Goal: Task Accomplishment & Management: Manage account settings

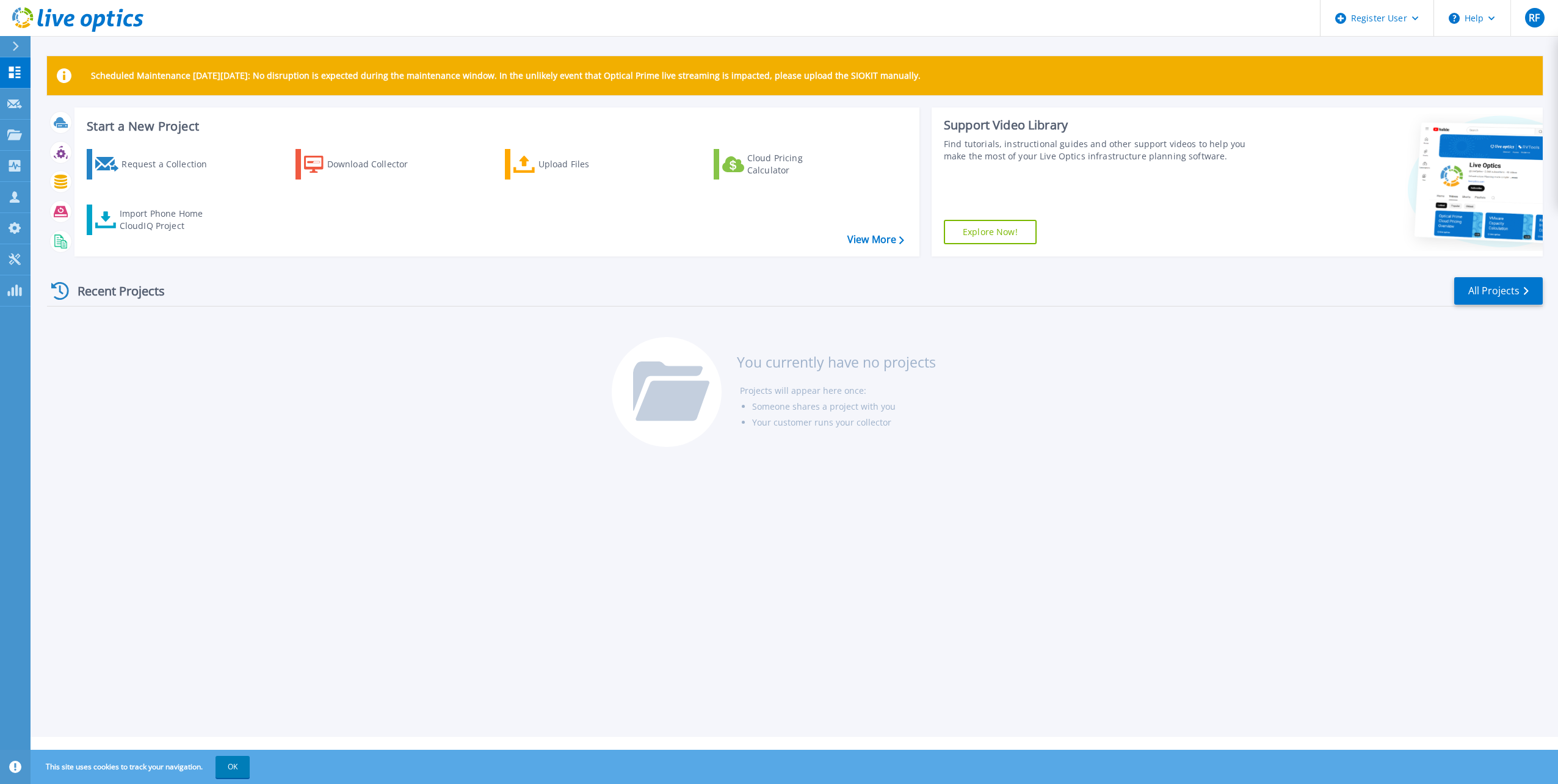
click at [186, 504] on div "Scheduled Maintenance on Monday 22nd September: No disruption is expected durin…" at bounding box center [794, 368] width 1528 height 737
click at [50, 256] on p "Tools" at bounding box center [43, 260] width 21 height 31
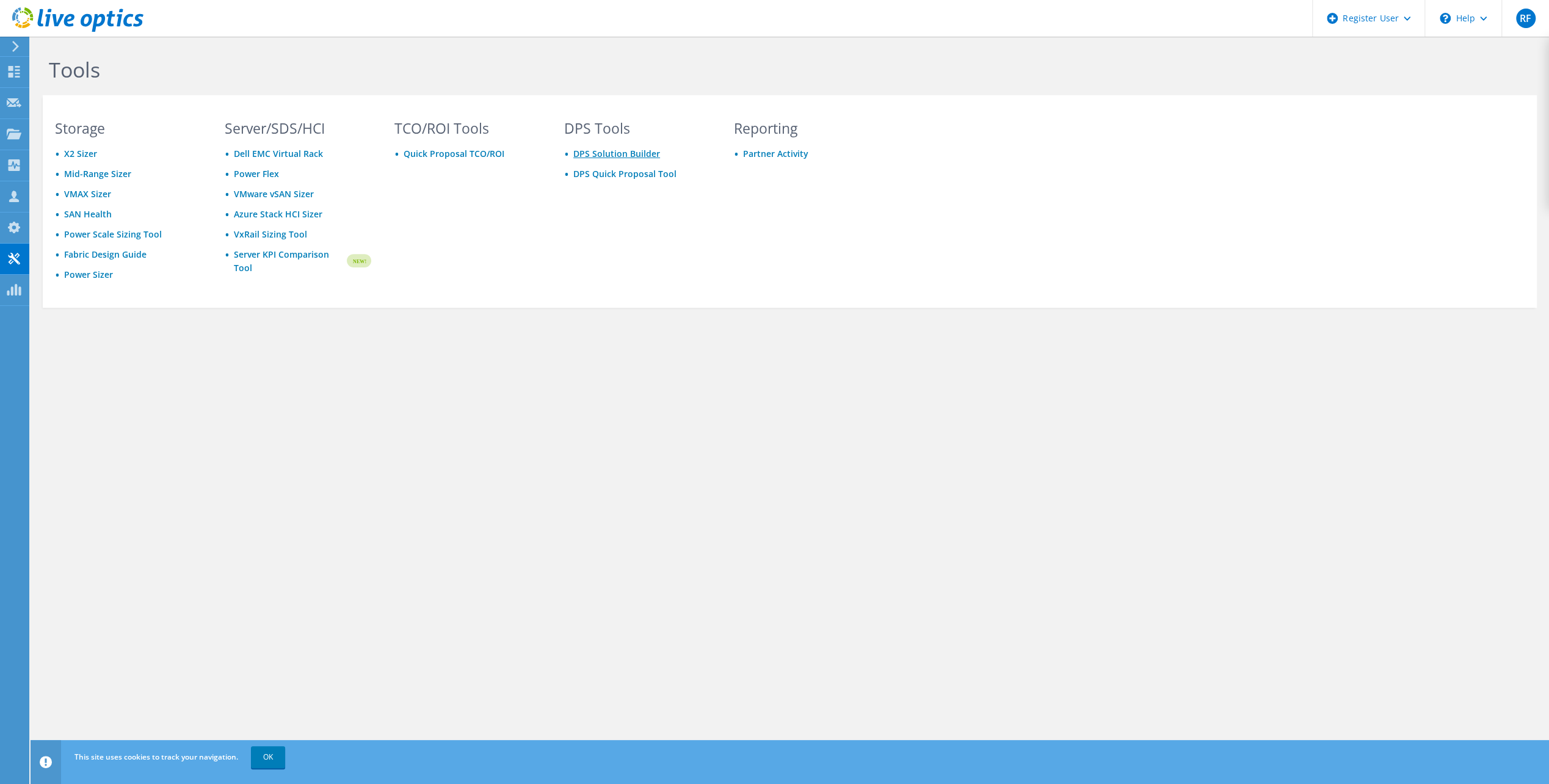
click at [581, 154] on link "DPS Solution Builder" at bounding box center [617, 154] width 87 height 12
click at [608, 176] on link "DPS Quick Proposal Tool" at bounding box center [625, 173] width 103 height 12
click at [12, 71] on icon at bounding box center [14, 72] width 15 height 12
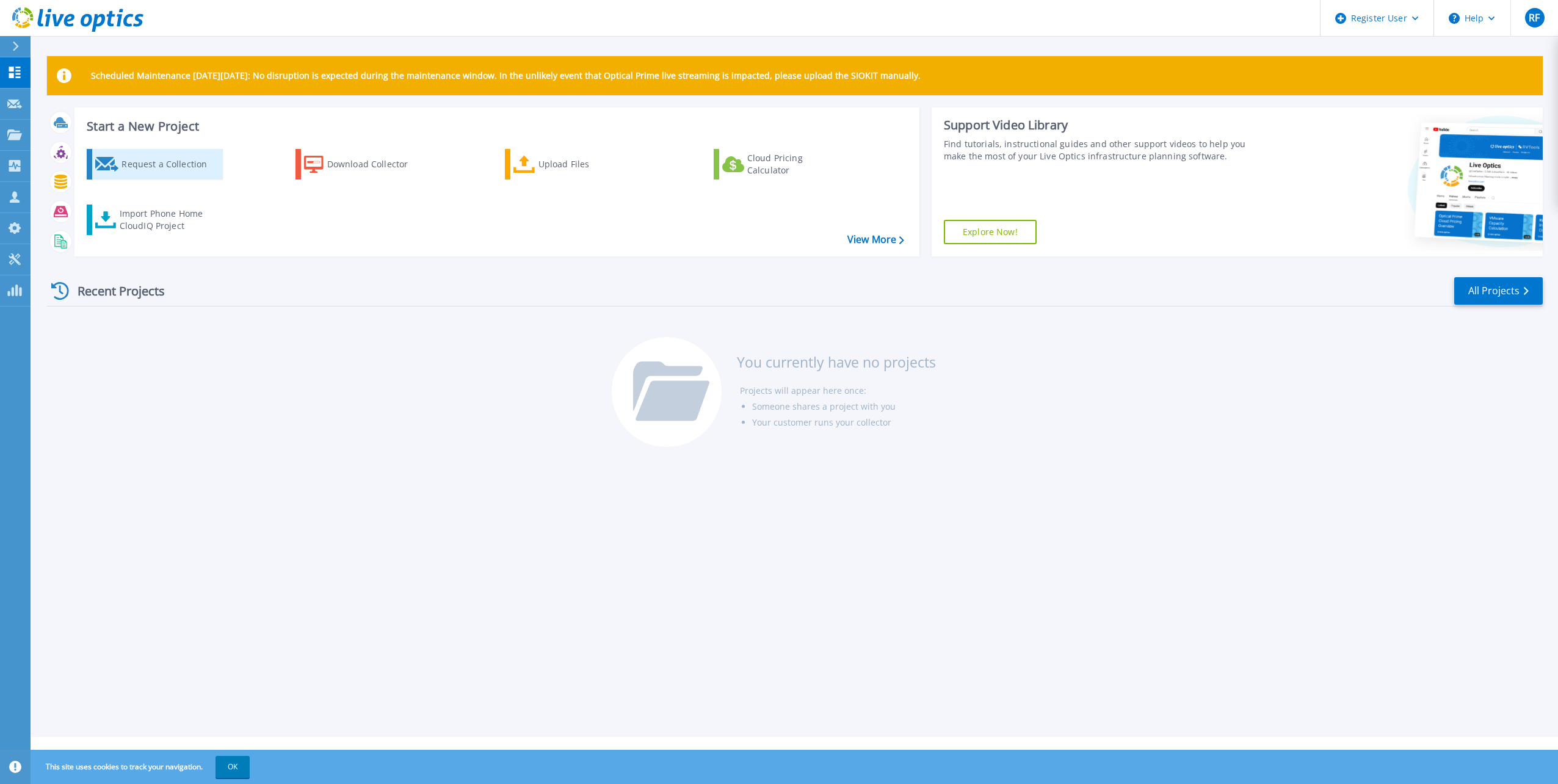
click at [163, 160] on div "Request a Collection" at bounding box center [170, 164] width 98 height 25
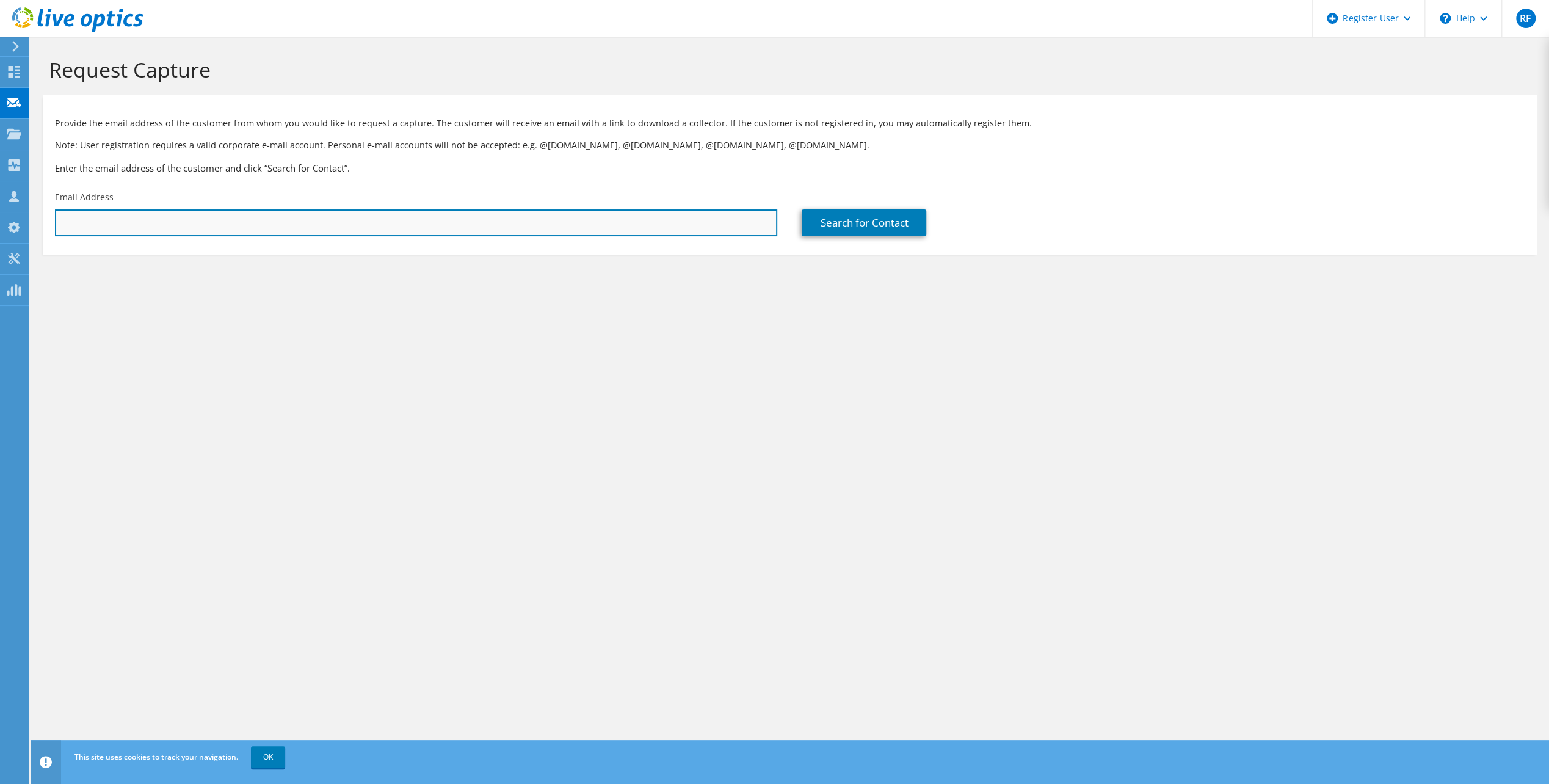
click at [149, 224] on input "text" at bounding box center [416, 222] width 722 height 27
type input "Robin.Fromm@dell.com"
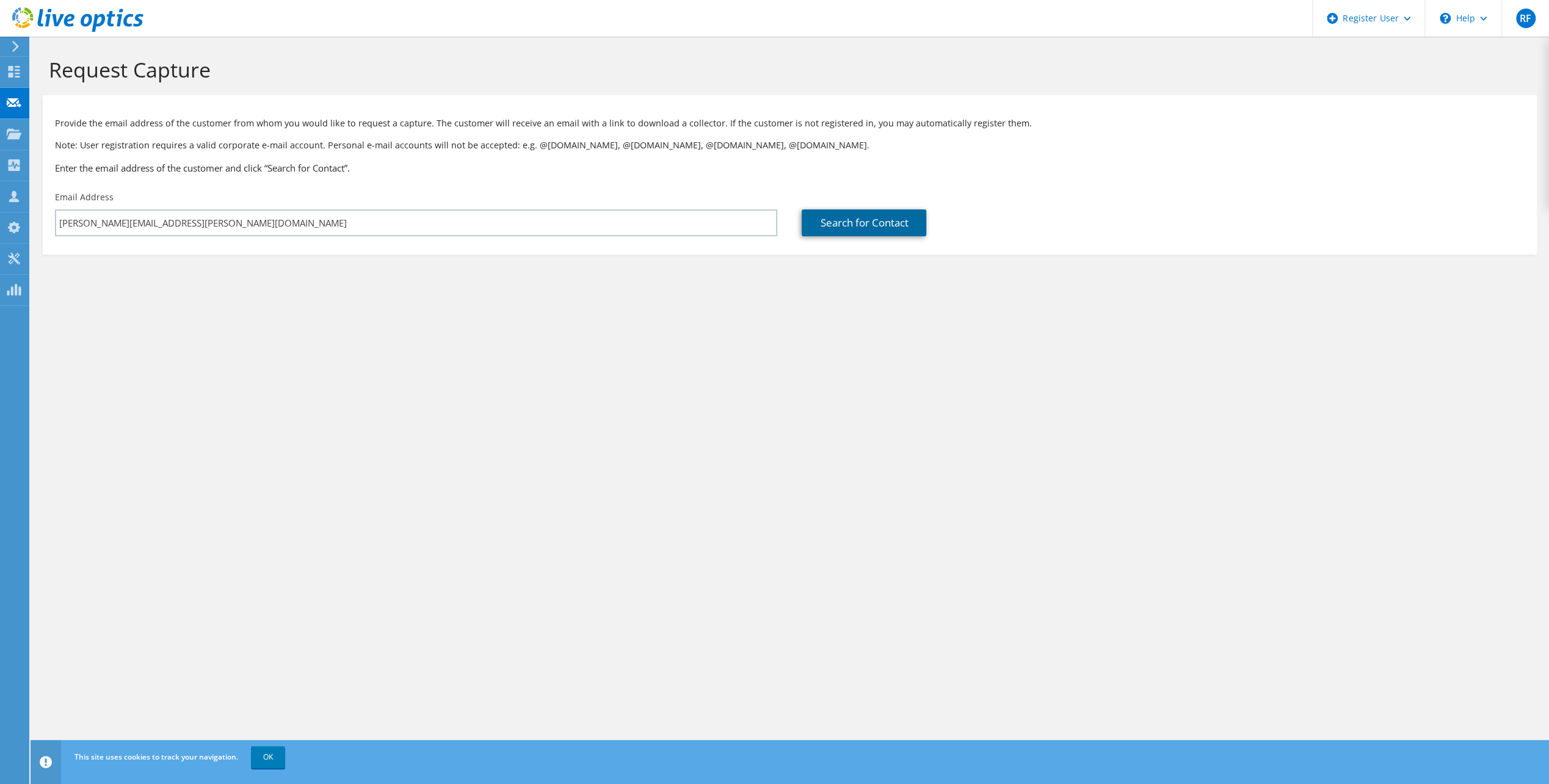
click at [817, 227] on link "Search for Contact" at bounding box center [864, 222] width 125 height 27
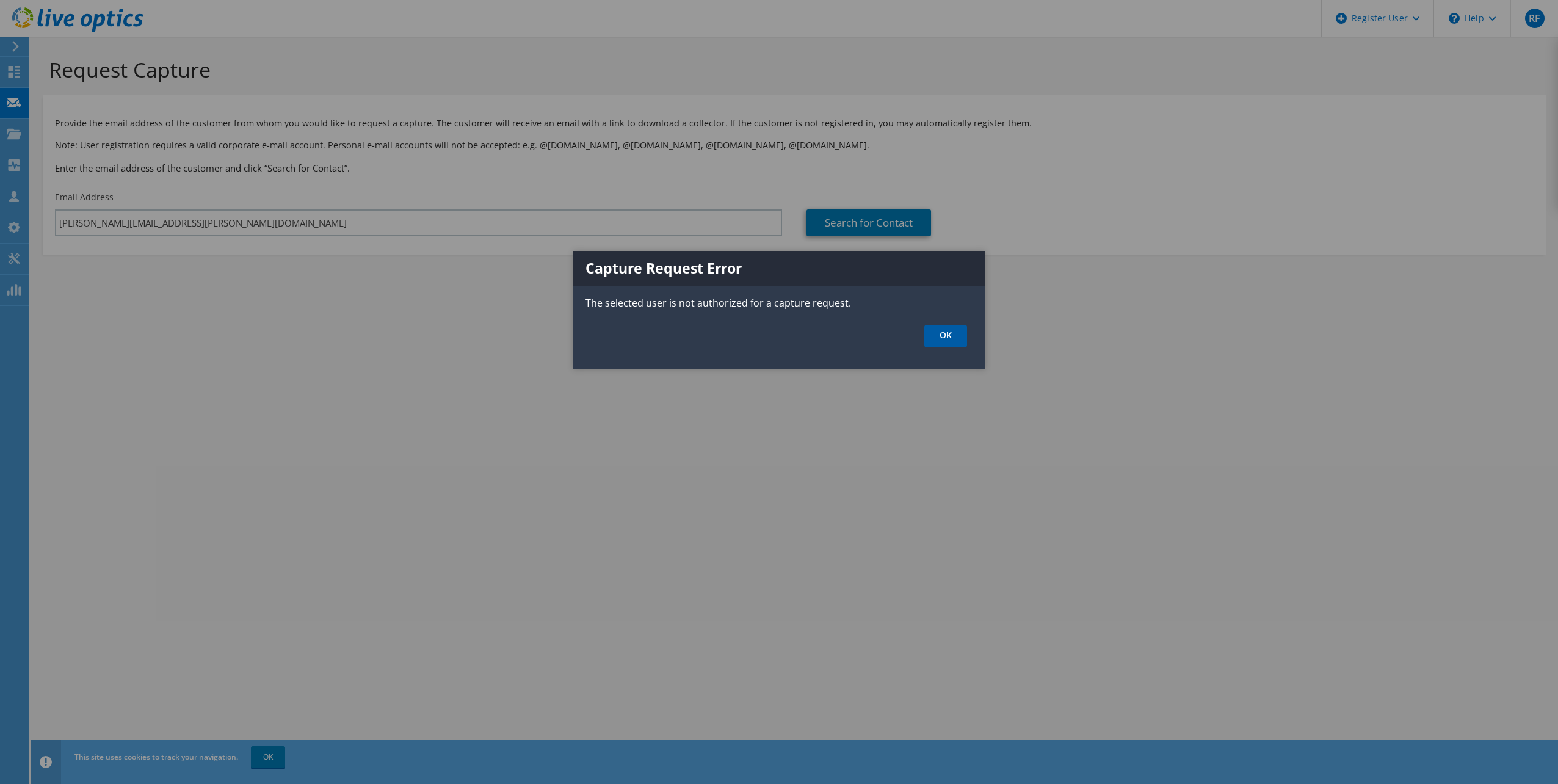
click at [941, 335] on link "OK" at bounding box center [946, 335] width 43 height 22
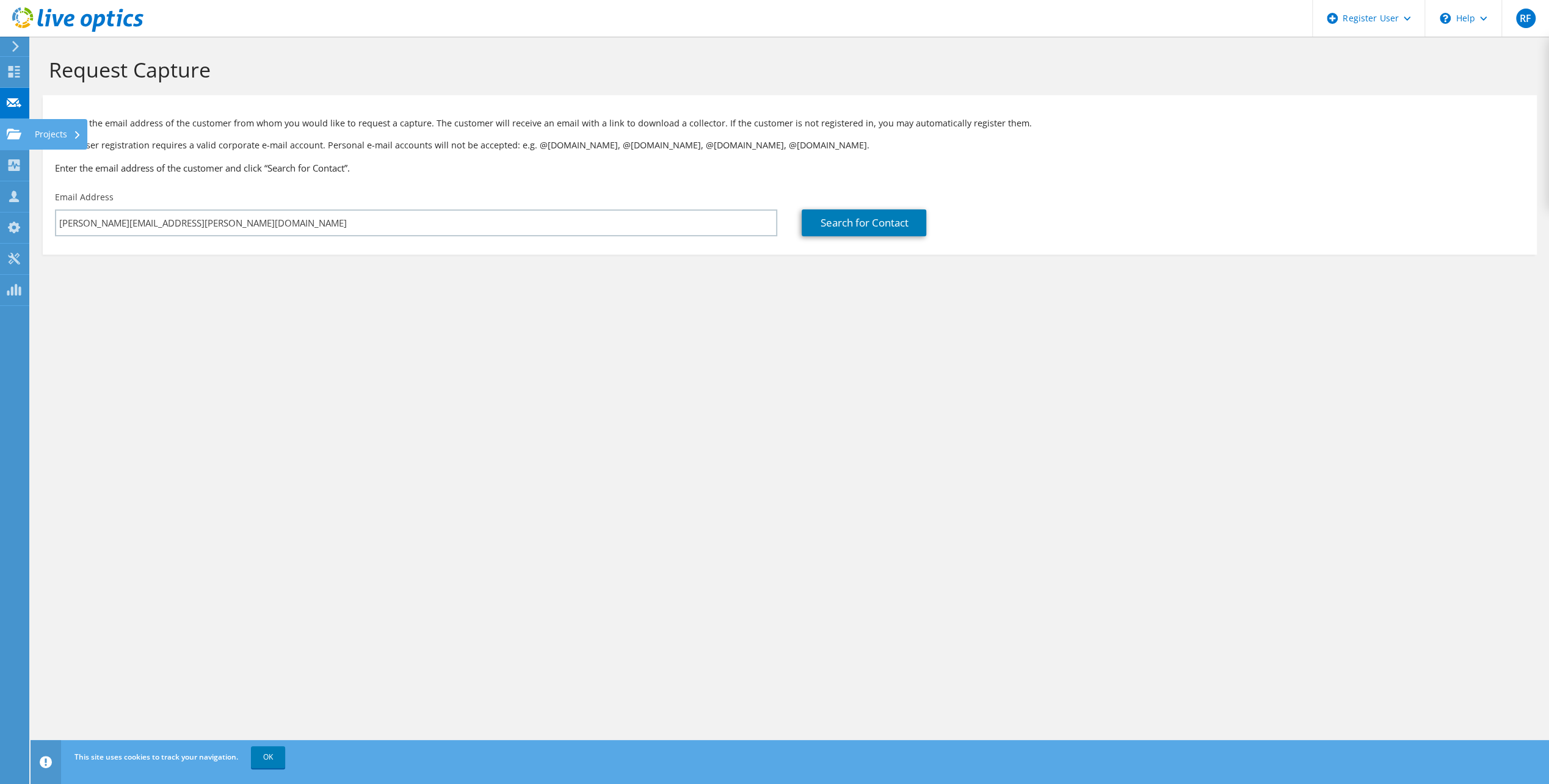
click at [12, 131] on use at bounding box center [14, 133] width 15 height 11
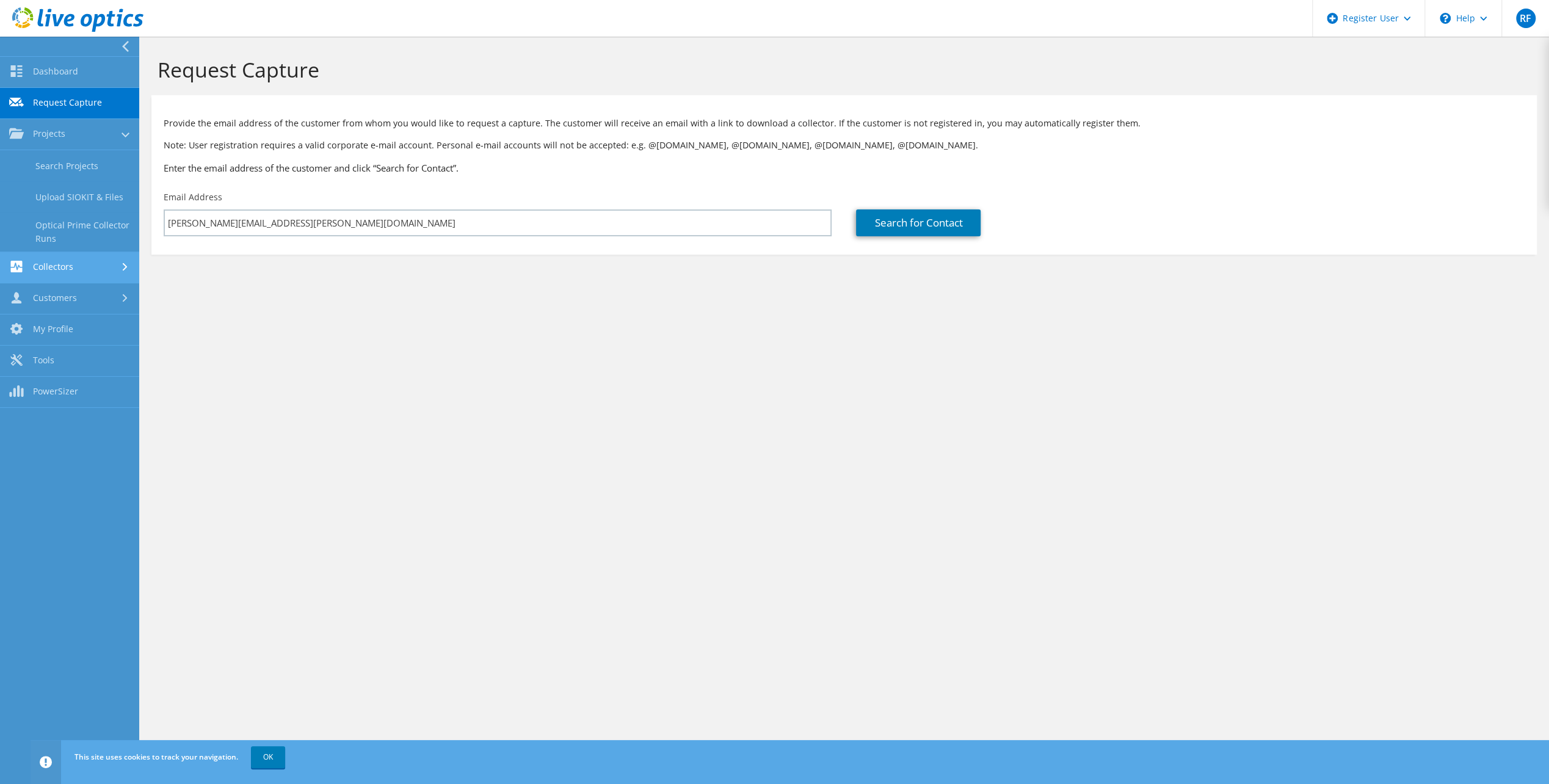
click at [48, 259] on link "Collectors" at bounding box center [69, 268] width 139 height 31
click at [53, 261] on link "Data Domain Local Summary" at bounding box center [69, 263] width 139 height 39
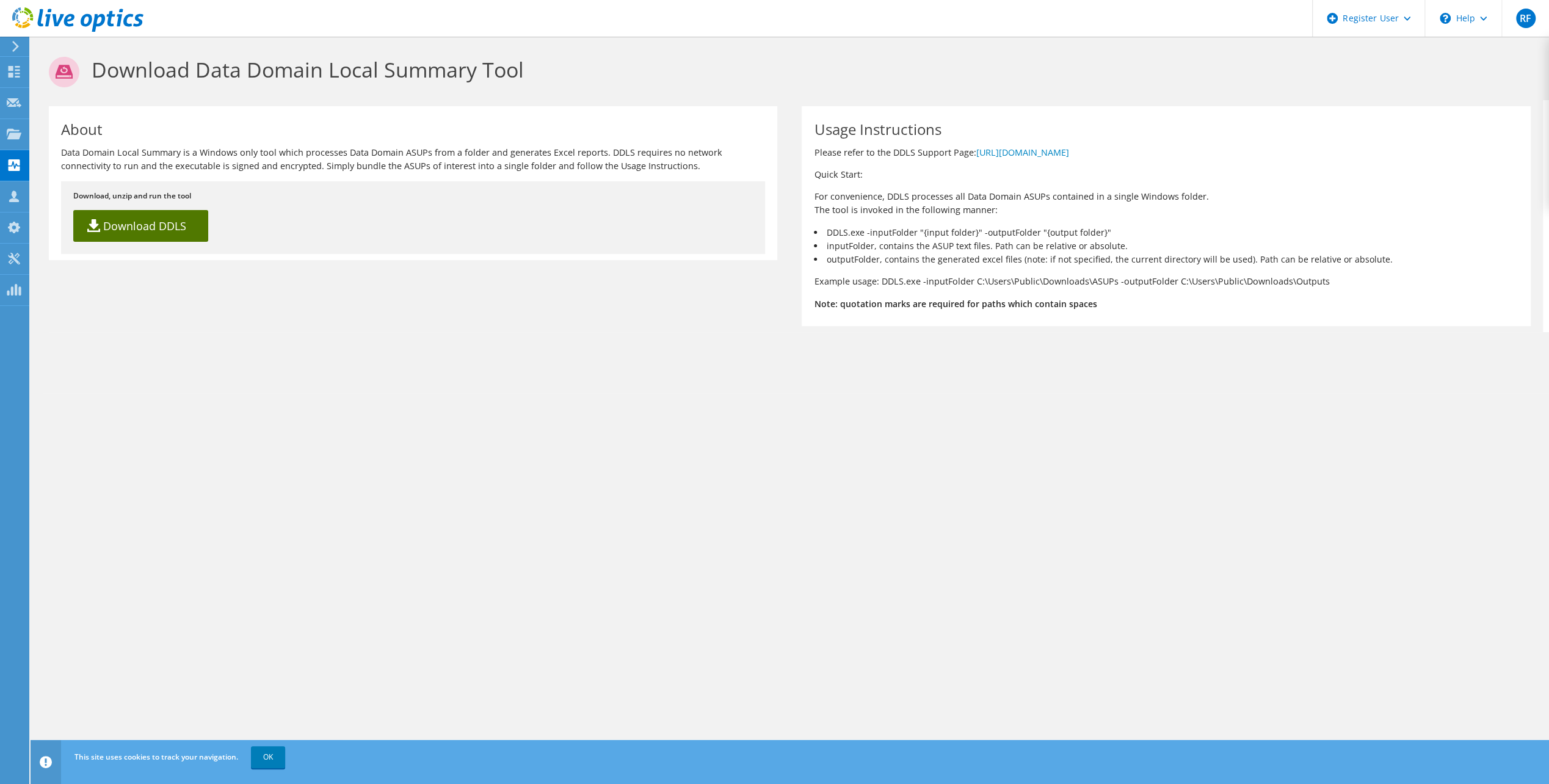
click at [158, 226] on link "Download DDLS" at bounding box center [141, 226] width 135 height 31
click at [1080, 78] on h1 "Download Data Domain Local Summary Tool" at bounding box center [787, 72] width 1476 height 31
click at [920, 373] on section "Download Data Domain Local Summary Tool About Data Domain Local Summary is a Wi…" at bounding box center [789, 214] width 1518 height 356
click at [951, 242] on li "inputFolder, contains the ASUP text files. Path can be relative or absolute." at bounding box center [1166, 246] width 704 height 13
click at [264, 760] on link "OK" at bounding box center [268, 757] width 34 height 22
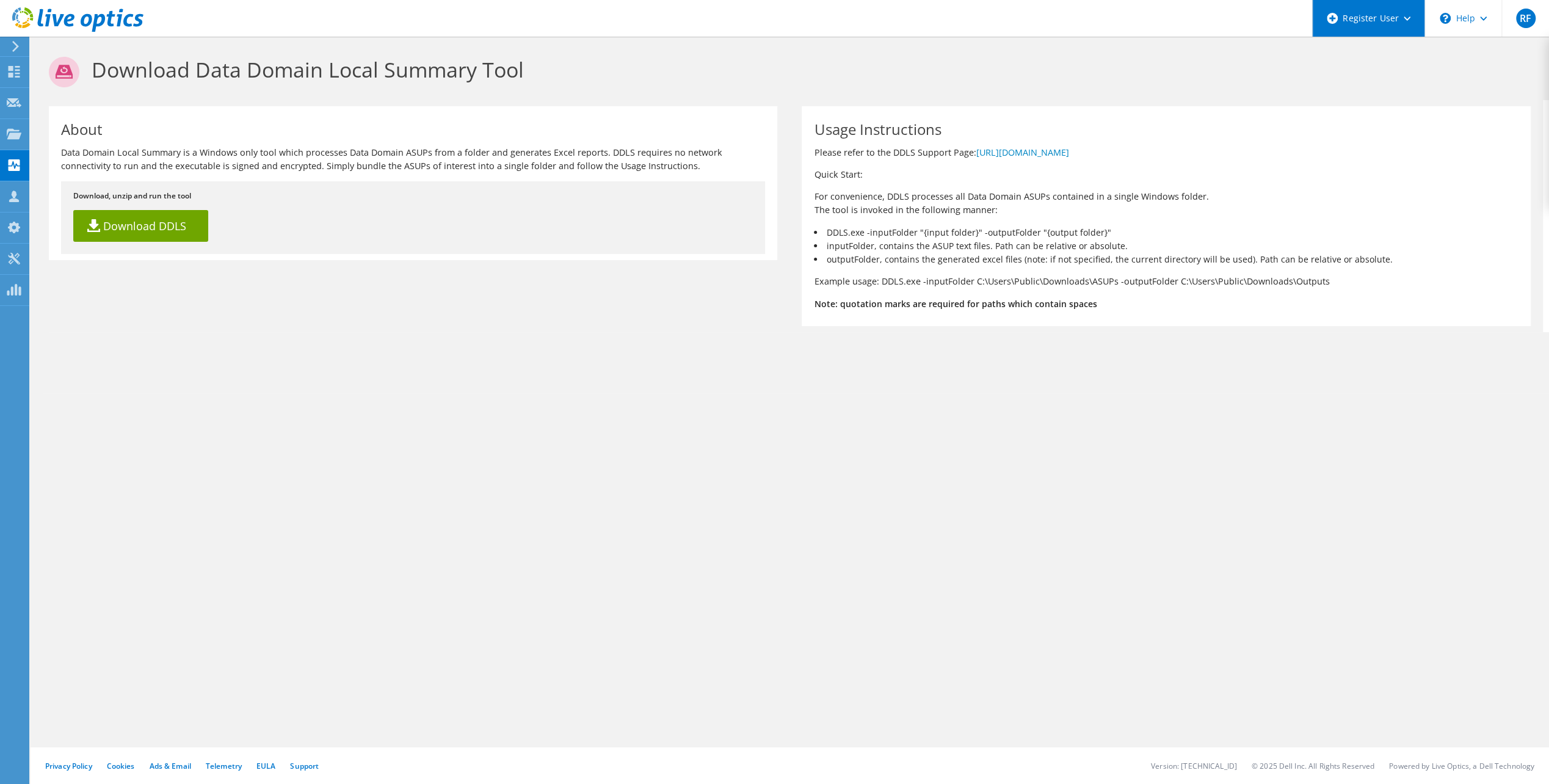
click at [1344, 15] on div "Register User" at bounding box center [1369, 18] width 112 height 36
click at [1127, 70] on h1 "Download Data Domain Local Summary Tool" at bounding box center [787, 72] width 1476 height 31
click at [11, 198] on use at bounding box center [14, 197] width 10 height 12
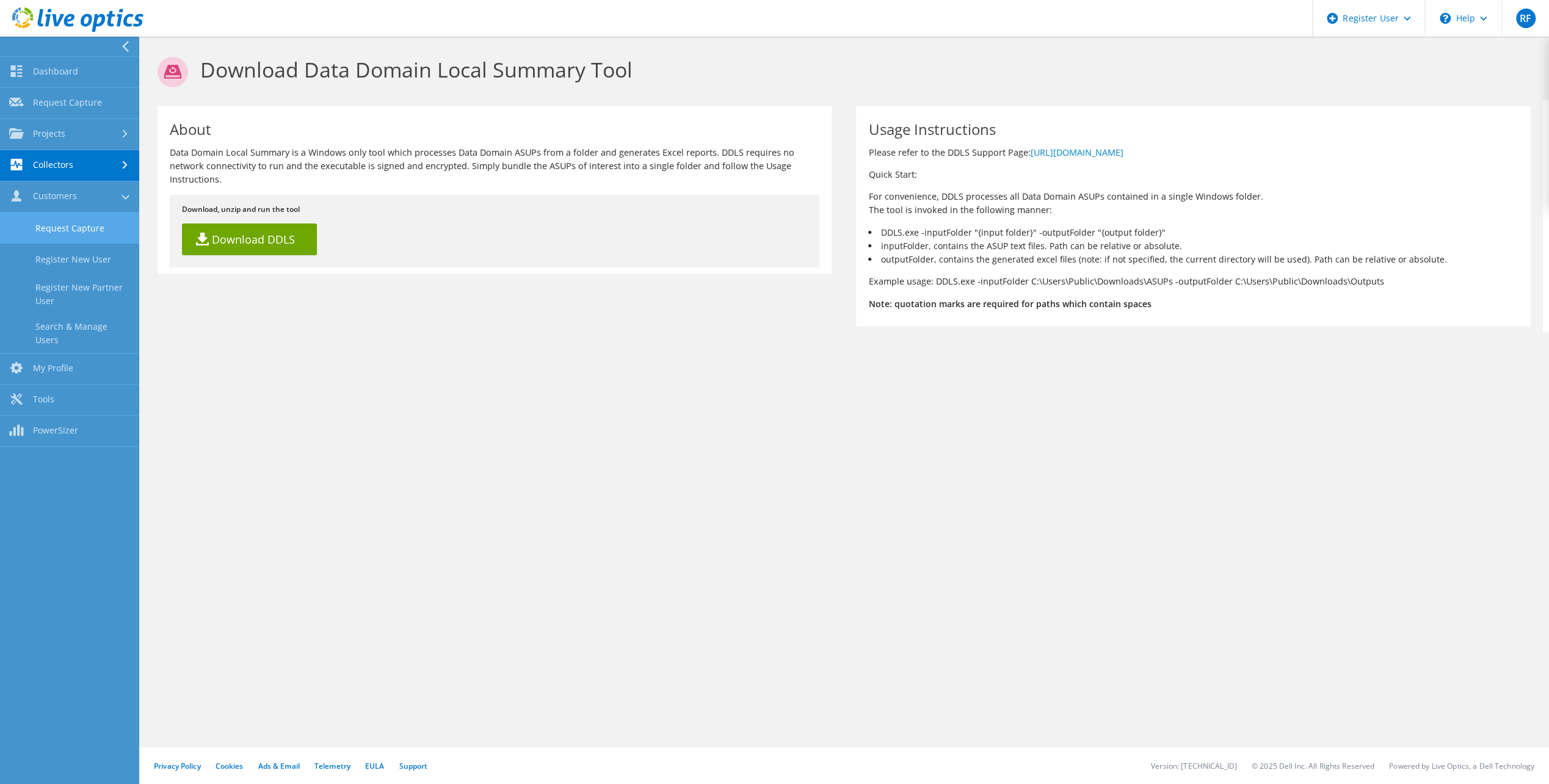
click at [71, 227] on link "Request Capture" at bounding box center [69, 228] width 139 height 31
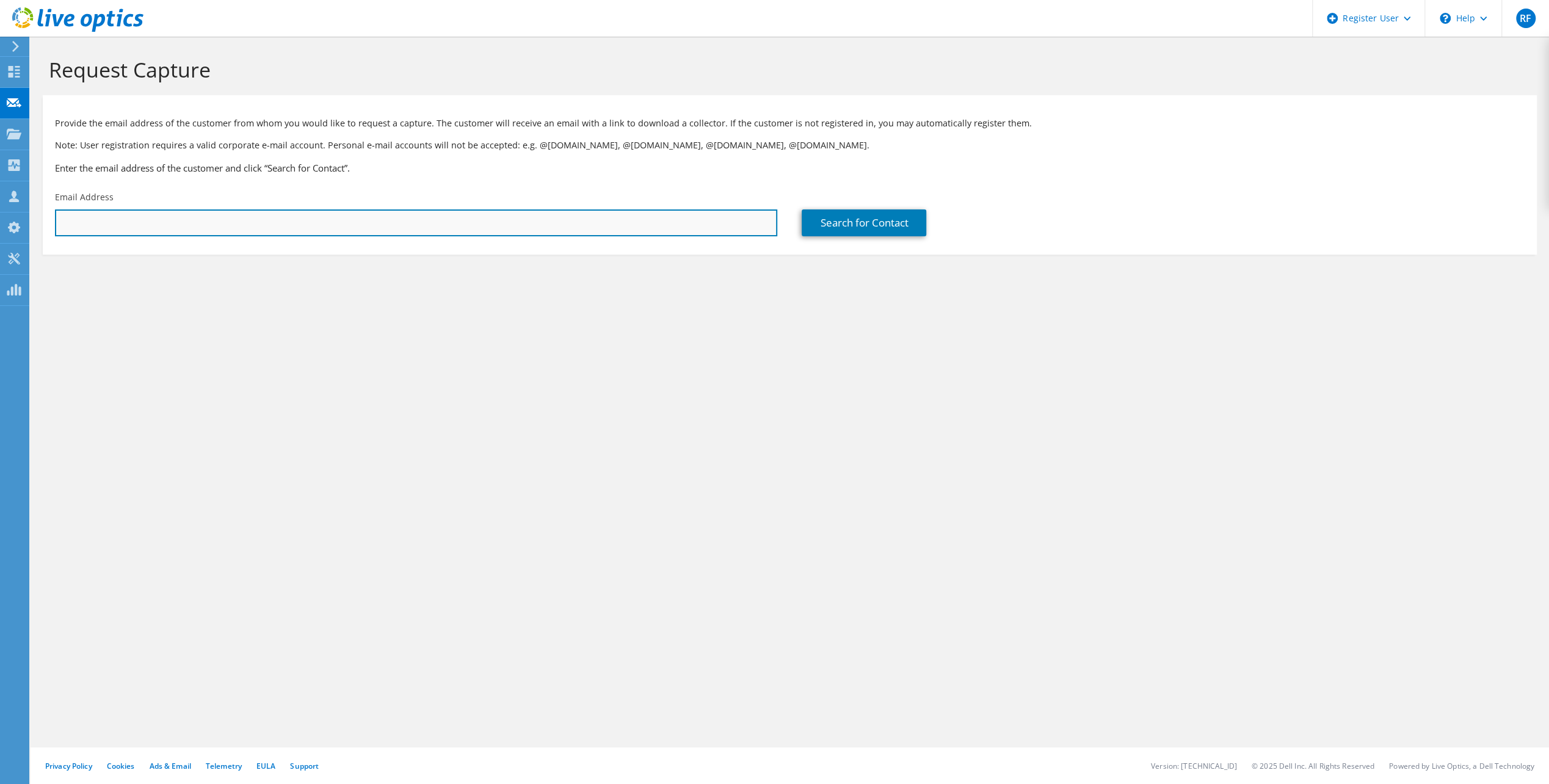
click at [191, 226] on input "text" at bounding box center [416, 222] width 722 height 27
type input "[PERSON_NAME][EMAIL_ADDRESS][PERSON_NAME][DOMAIN_NAME]"
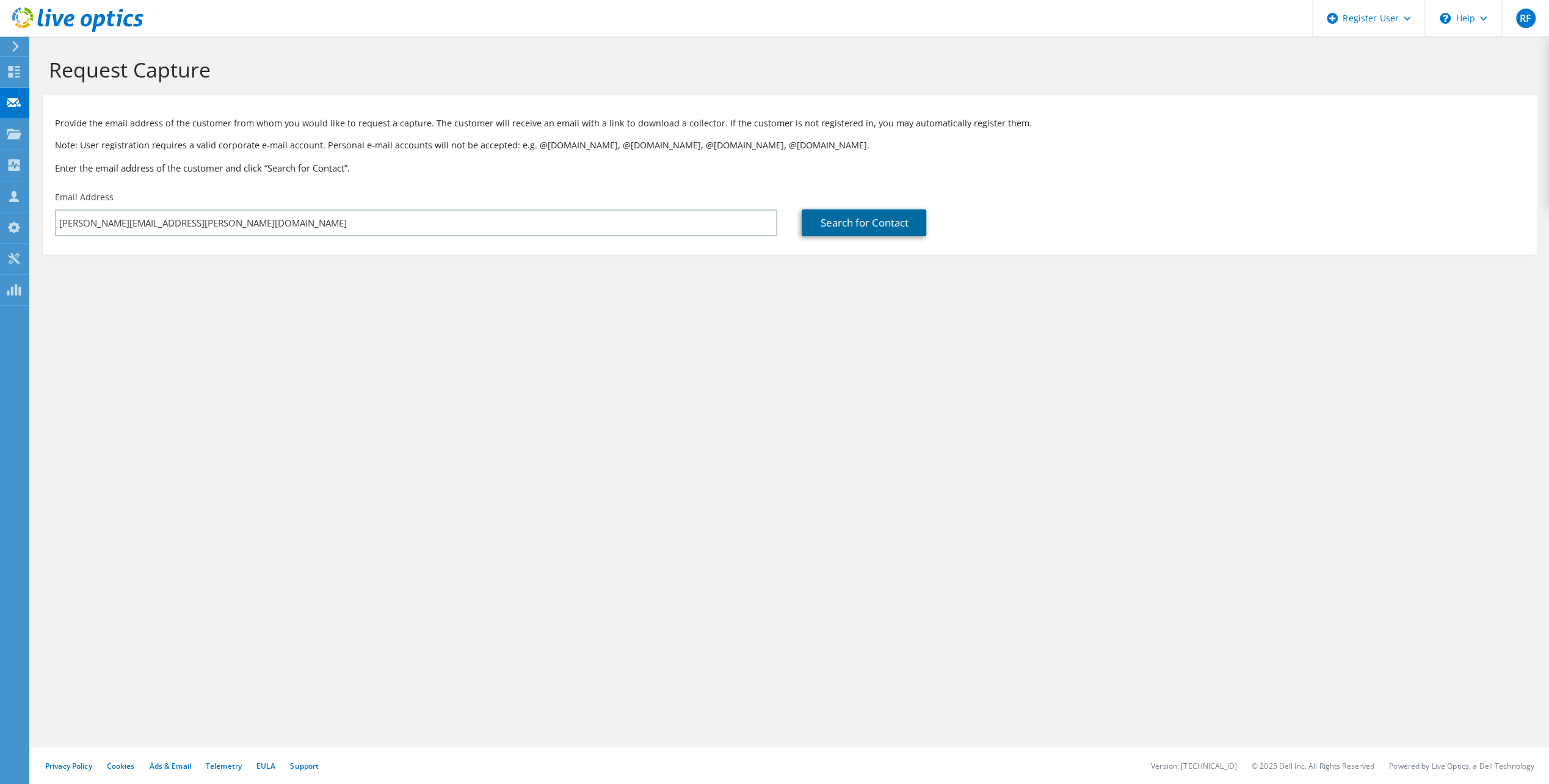
click at [821, 230] on link "Search for Contact" at bounding box center [864, 222] width 125 height 27
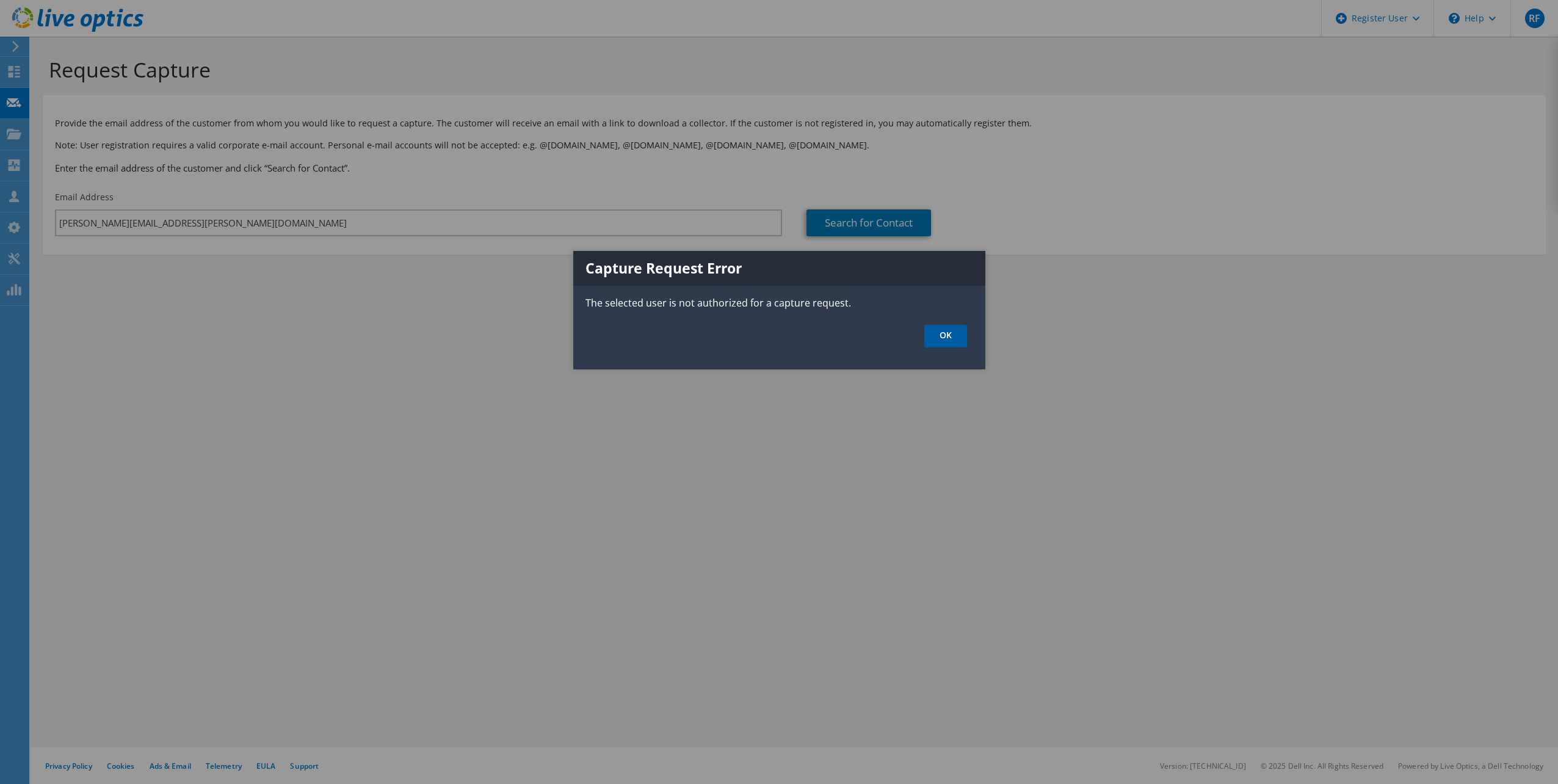
click at [944, 330] on link "OK" at bounding box center [946, 335] width 43 height 22
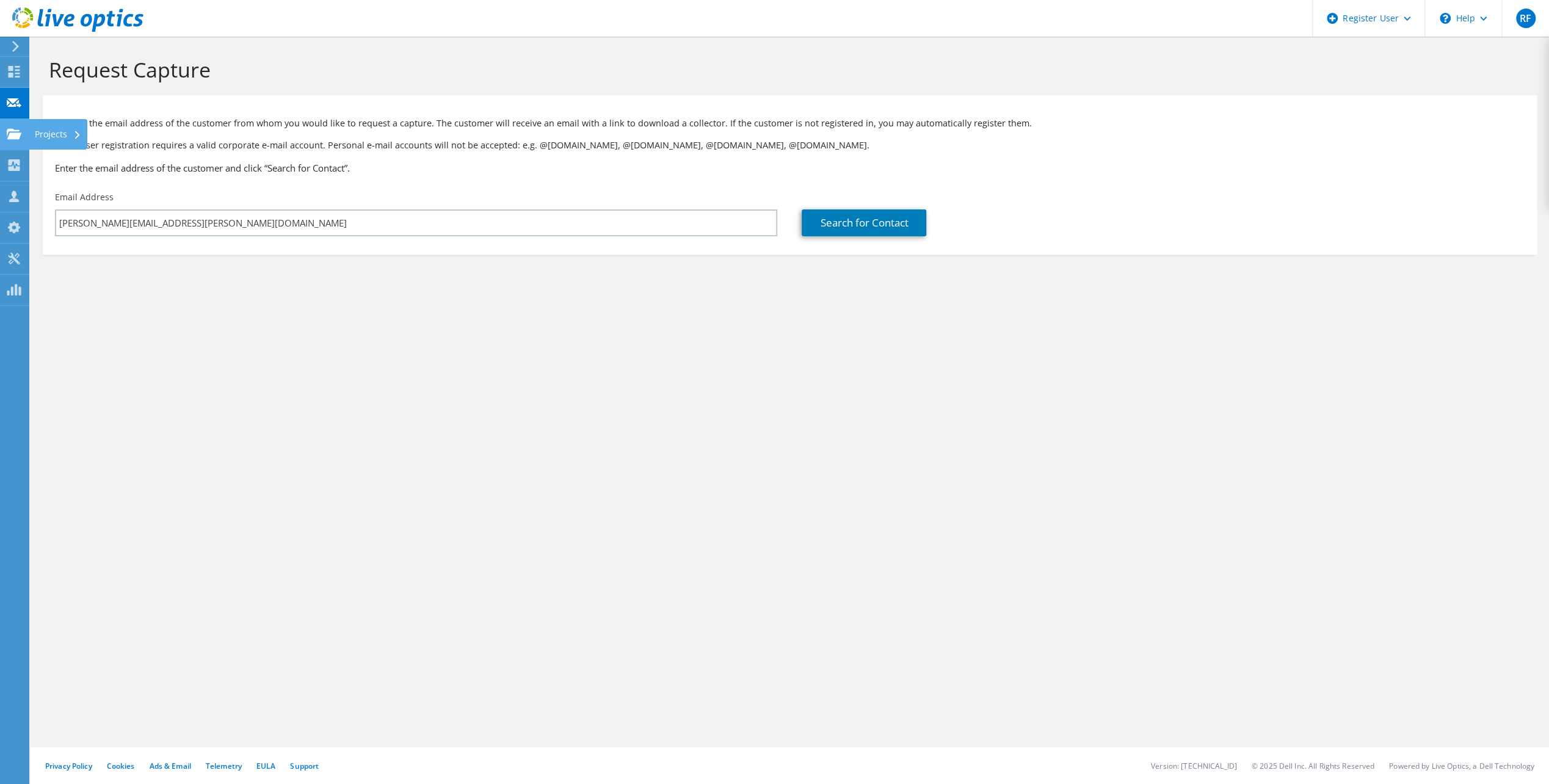
click at [10, 135] on use at bounding box center [14, 133] width 15 height 11
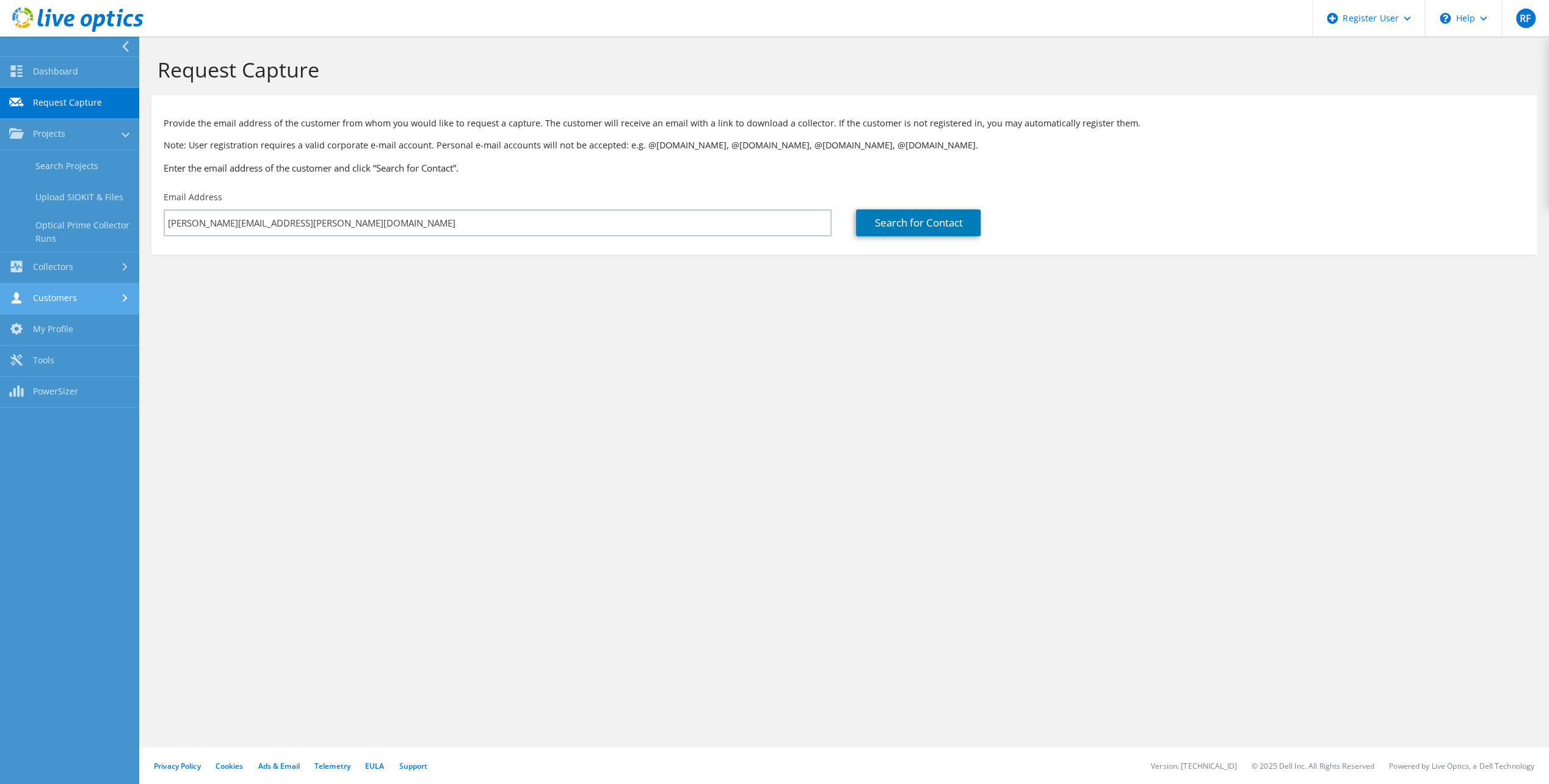
click at [64, 296] on link "Customers" at bounding box center [69, 299] width 139 height 31
click at [74, 332] on link "Search & Manage Users" at bounding box center [69, 333] width 139 height 39
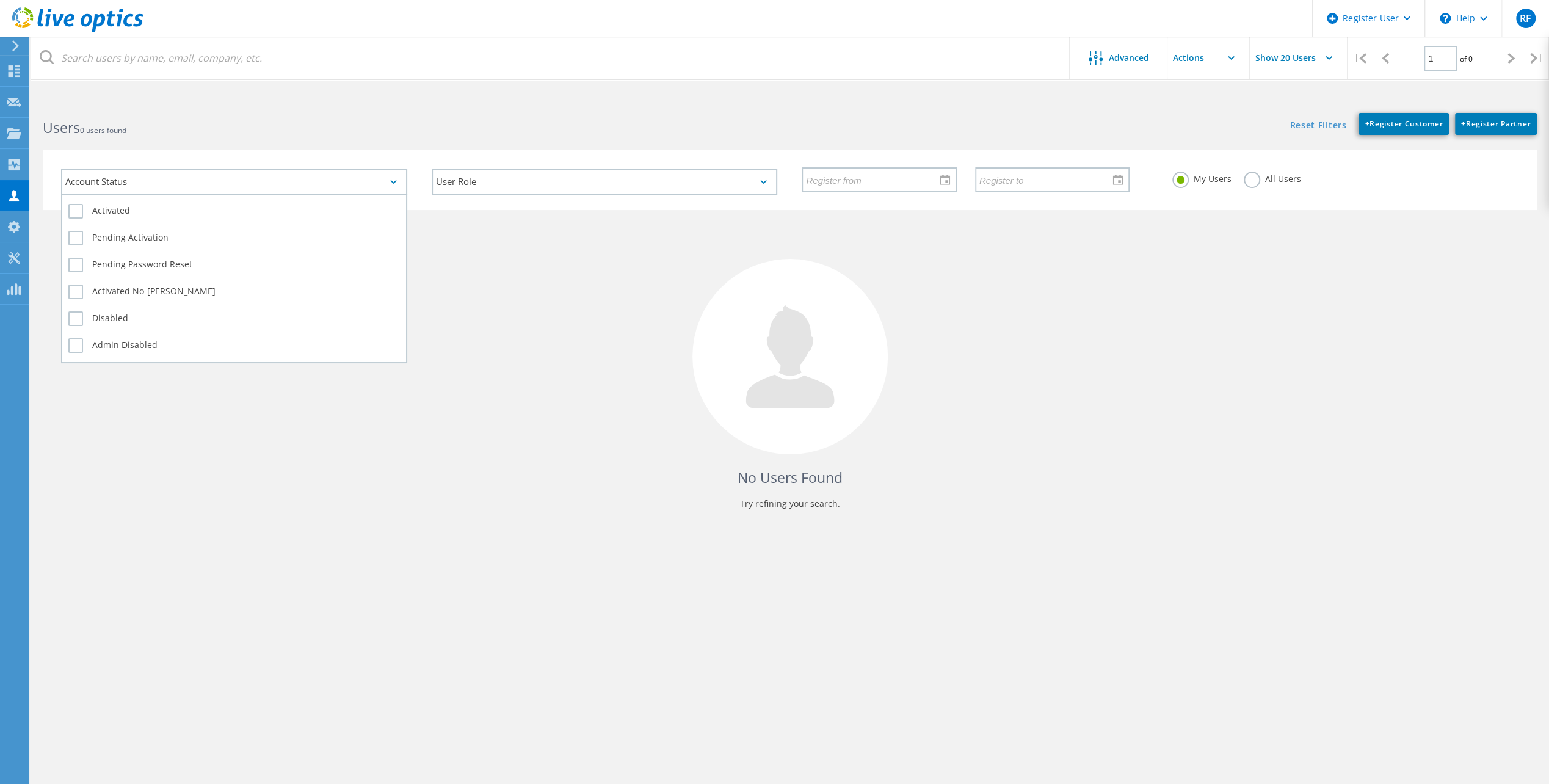
click at [366, 187] on div "Account Status" at bounding box center [234, 182] width 346 height 26
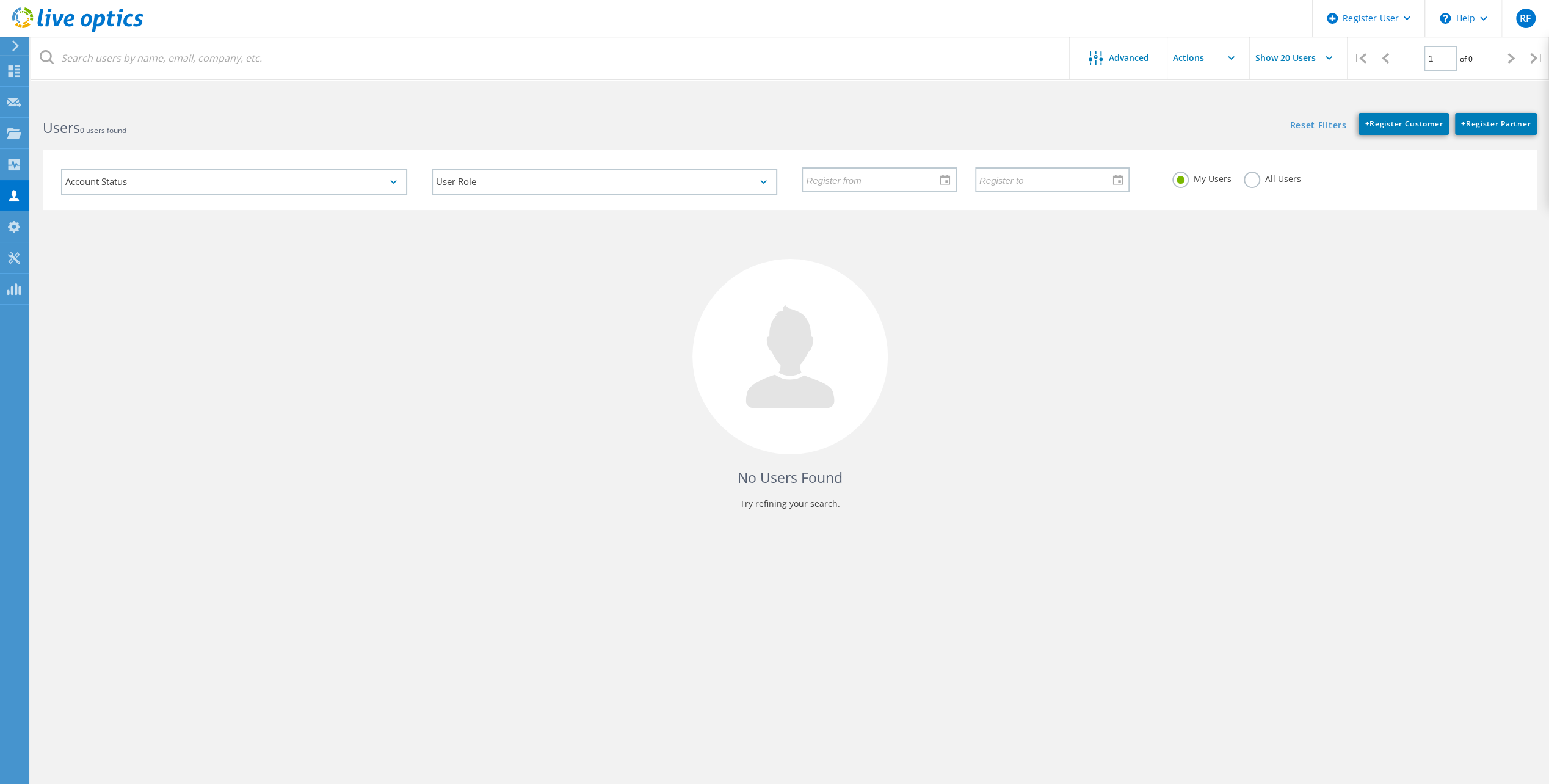
click at [100, 434] on div "No Users Found Try refining your search." at bounding box center [790, 370] width 1494 height 321
click at [12, 257] on icon at bounding box center [14, 258] width 15 height 12
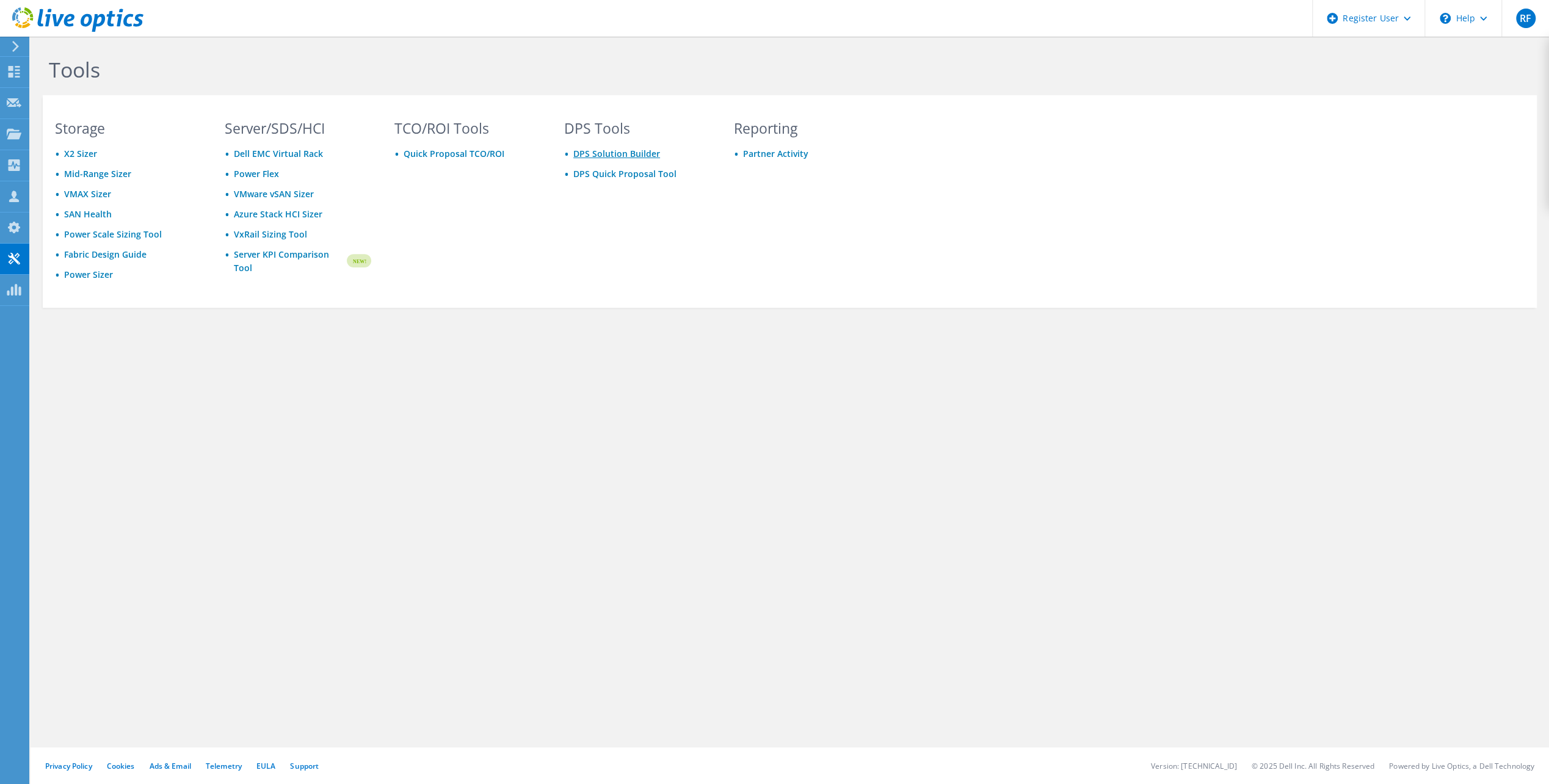
click at [613, 158] on link "DPS Solution Builder" at bounding box center [617, 154] width 87 height 12
click at [570, 771] on div "Privacy Policy Cookies Ads & Email Telemetry [GEOGRAPHIC_DATA] Support Version:…" at bounding box center [789, 765] width 1518 height 36
